Goal: Navigation & Orientation: Understand site structure

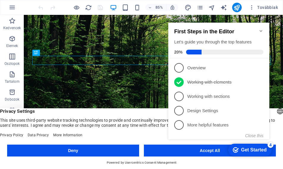
click at [205, 151] on div "checkmark Get Started 4 First Steps in the Editor Let's guide you through the t…" at bounding box center [220, 86] width 108 height 145
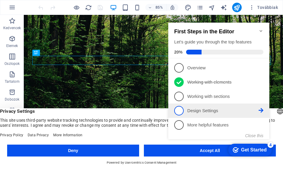
click at [179, 110] on span "4" at bounding box center [179, 111] width 10 height 10
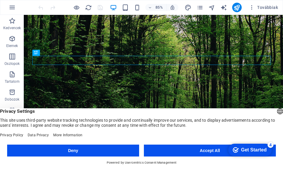
click at [205, 152] on button "Accept All" at bounding box center [210, 151] width 132 height 12
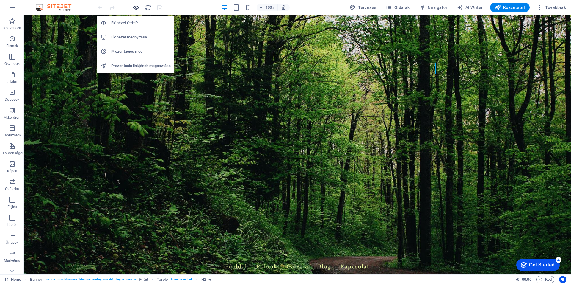
click at [136, 8] on icon "button" at bounding box center [136, 7] width 7 height 7
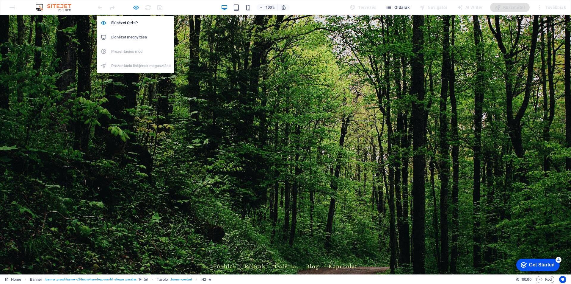
click at [136, 8] on icon "button" at bounding box center [136, 7] width 7 height 7
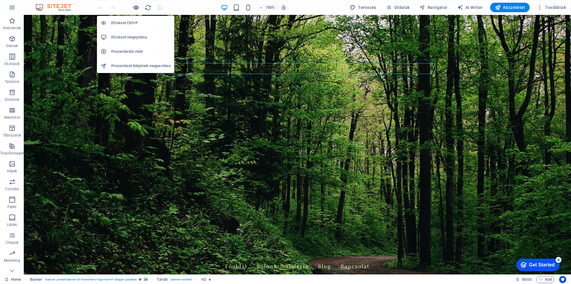
click at [139, 5] on icon "button" at bounding box center [136, 7] width 7 height 7
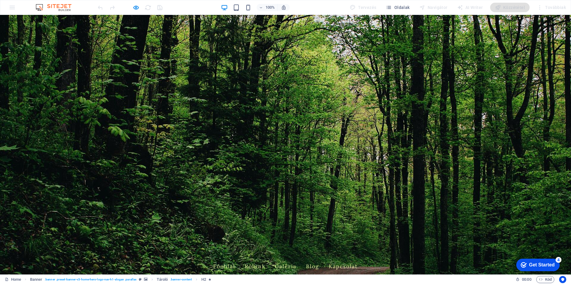
click at [235, 169] on link "Főoldal" at bounding box center [224, 266] width 22 height 15
click at [265, 169] on link "Rólunk" at bounding box center [255, 266] width 21 height 15
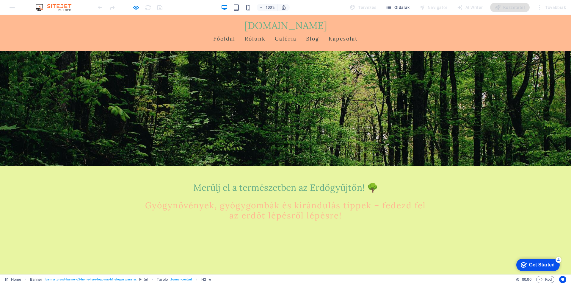
scroll to position [102, 0]
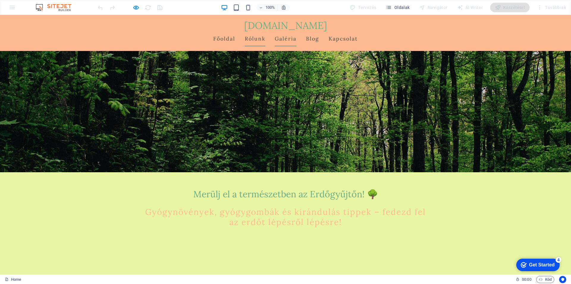
click at [283, 31] on link "Galéria" at bounding box center [286, 38] width 22 height 15
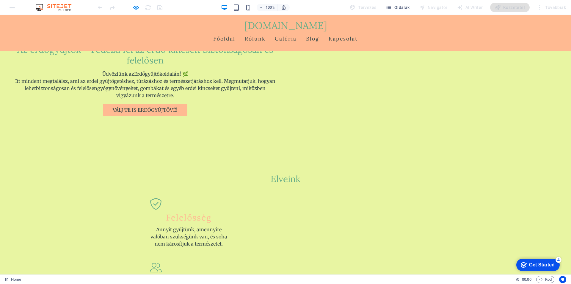
scroll to position [367, 0]
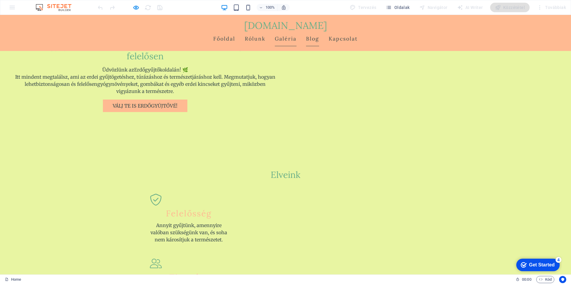
click at [283, 31] on link "Blog" at bounding box center [312, 38] width 13 height 15
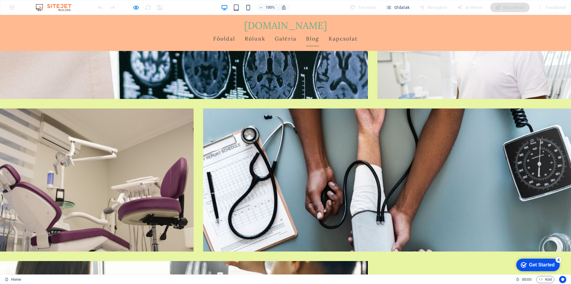
scroll to position [817, 0]
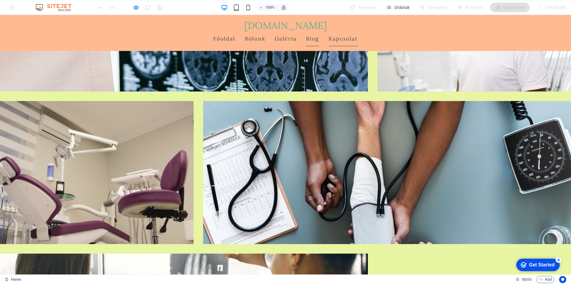
click at [283, 31] on link "Kapcsolat" at bounding box center [343, 38] width 29 height 15
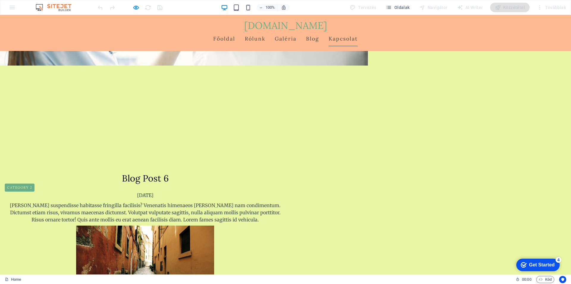
scroll to position [1203, 0]
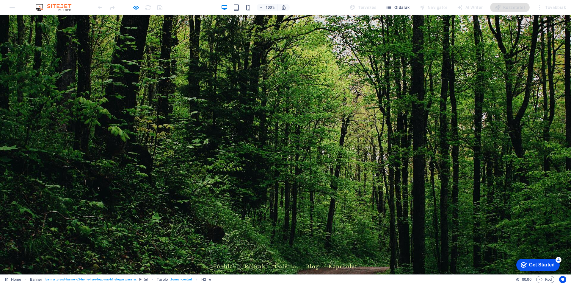
click at [265, 259] on link "Rólunk" at bounding box center [255, 266] width 21 height 15
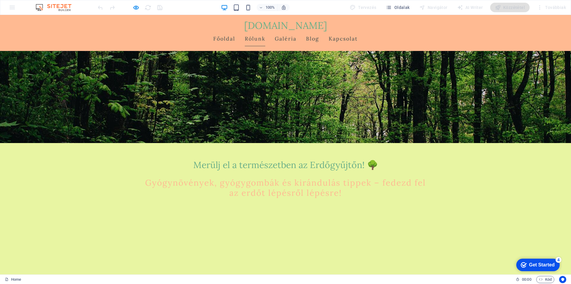
scroll to position [72, 0]
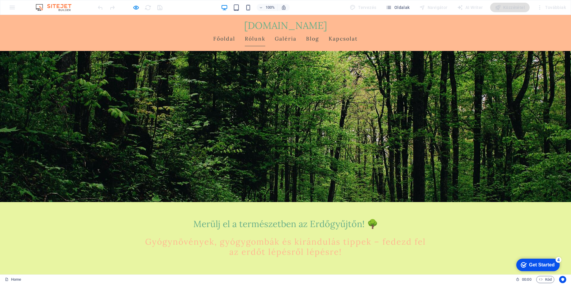
click at [297, 31] on link "Galéria" at bounding box center [286, 38] width 22 height 15
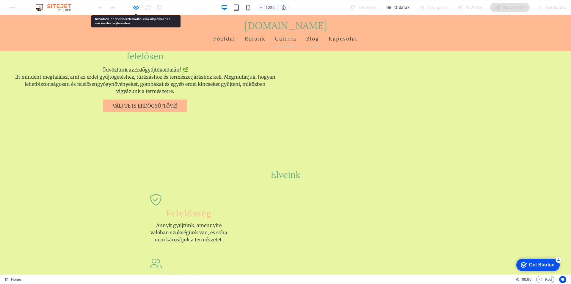
click at [319, 31] on link "Blog" at bounding box center [312, 38] width 13 height 15
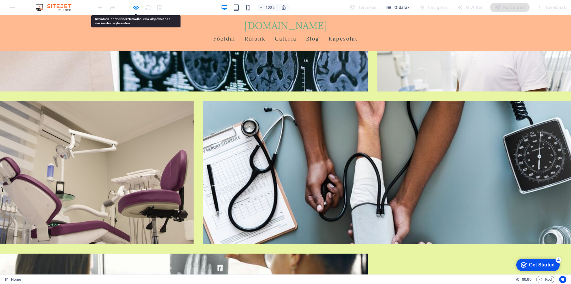
click at [358, 31] on link "Kapcsolat" at bounding box center [343, 38] width 29 height 15
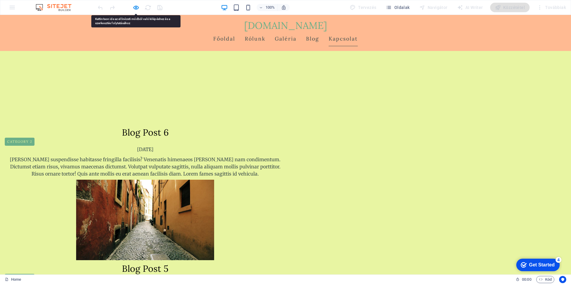
scroll to position [1203, 0]
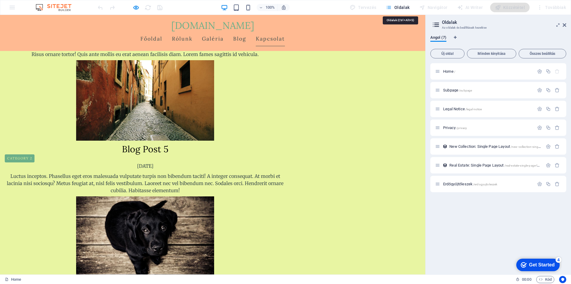
scroll to position [1094, 0]
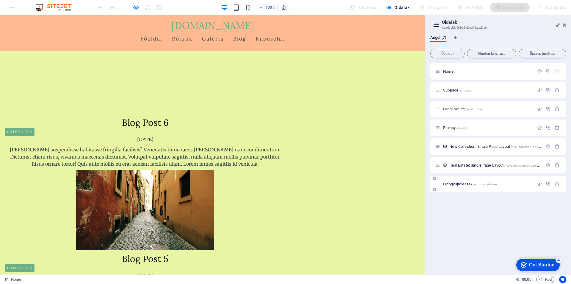
click at [456, 183] on span "Erdőgyűjtőleszek /erdogyujtoleszek" at bounding box center [470, 184] width 54 height 4
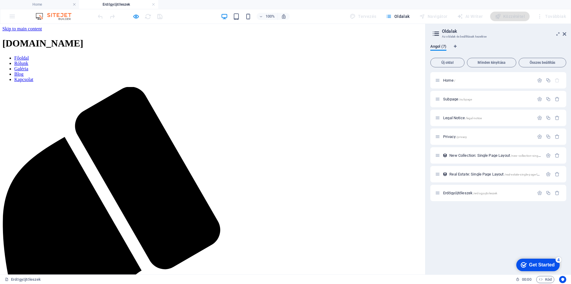
scroll to position [0, 0]
